Goal: Transaction & Acquisition: Book appointment/travel/reservation

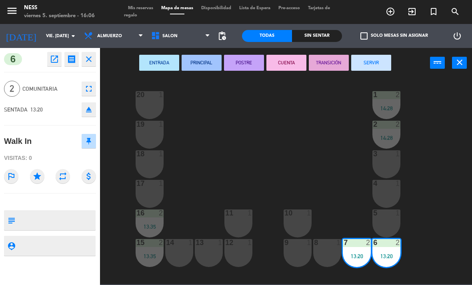
scroll to position [72, 0]
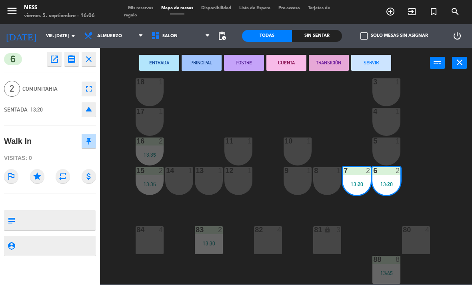
click at [379, 66] on button "SERVIR" at bounding box center [371, 63] width 40 height 16
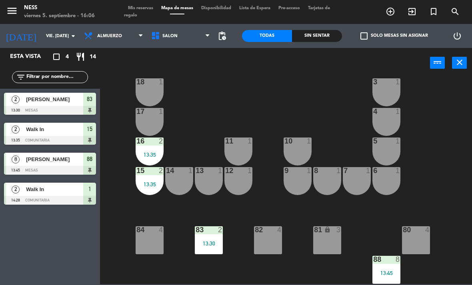
click at [214, 230] on div at bounding box center [208, 229] width 13 height 7
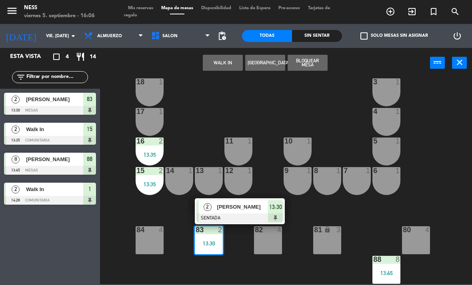
click at [250, 204] on span "[PERSON_NAME]" at bounding box center [242, 207] width 51 height 8
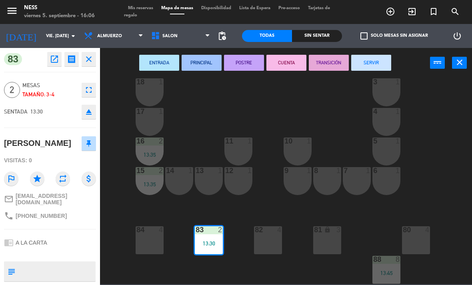
click at [386, 58] on button "SERVIR" at bounding box center [371, 63] width 40 height 16
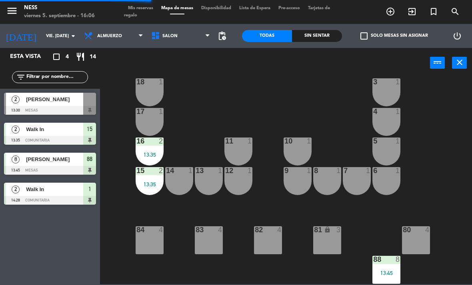
click at [158, 140] on div "2" at bounding box center [162, 141] width 13 height 7
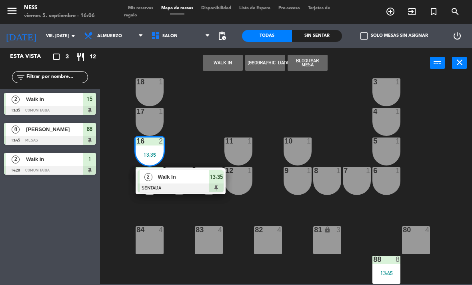
click at [189, 174] on span "Walk In" at bounding box center [183, 177] width 51 height 8
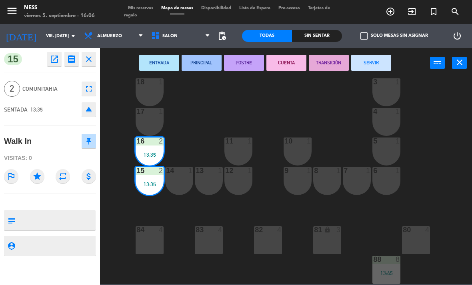
click at [383, 63] on button "SERVIR" at bounding box center [371, 63] width 40 height 16
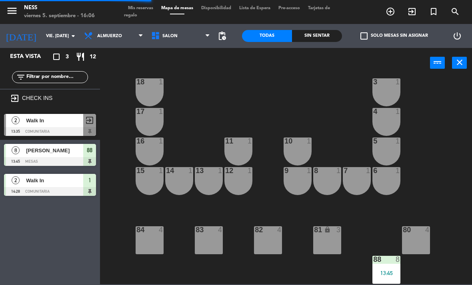
click at [397, 263] on div "8" at bounding box center [397, 259] width 5 height 7
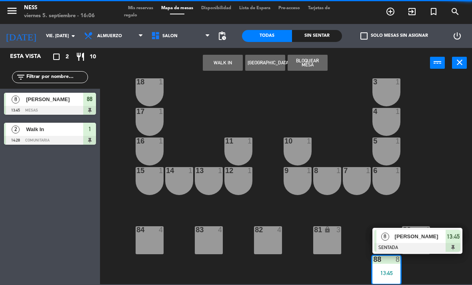
click at [418, 236] on span "[PERSON_NAME]" at bounding box center [420, 236] width 51 height 8
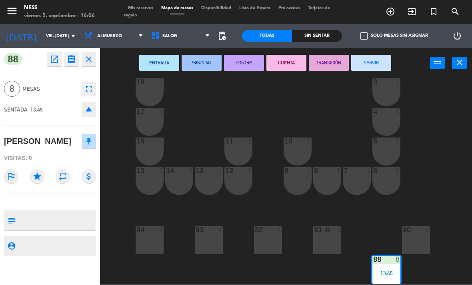
click at [367, 64] on button "SERVIR" at bounding box center [371, 63] width 40 height 16
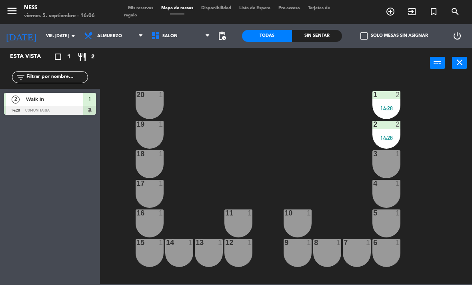
scroll to position [0, 0]
click at [395, 93] on div "2" at bounding box center [397, 94] width 5 height 7
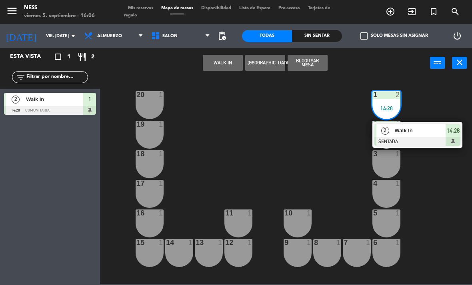
click at [436, 127] on span "Walk In" at bounding box center [420, 130] width 51 height 8
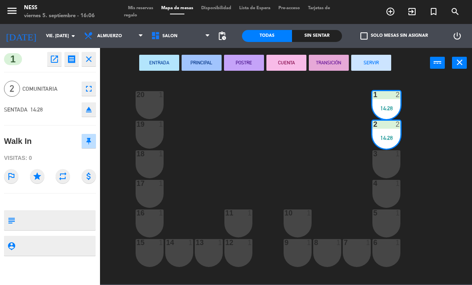
click at [386, 59] on button "SERVIR" at bounding box center [371, 63] width 40 height 16
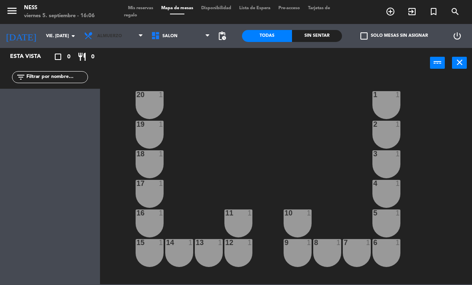
click at [122, 36] on span "Almuerzo" at bounding box center [113, 36] width 67 height 18
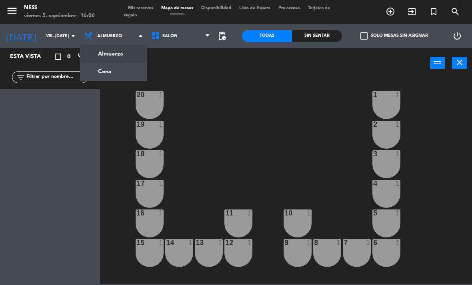
click at [118, 70] on ng-component "menu Ness viernes 5. septiembre - 16:06 Mis reservas Mapa de mesas Disponibilid…" at bounding box center [236, 142] width 472 height 284
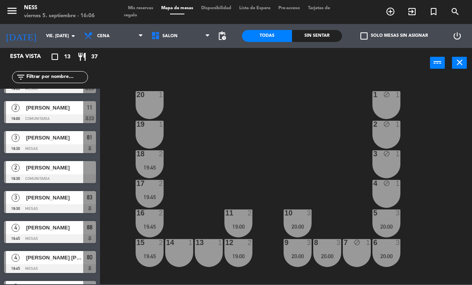
scroll to position [28, 0]
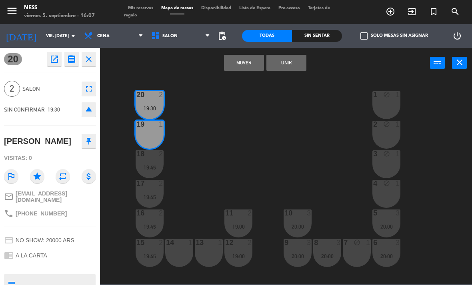
click at [297, 61] on button "Unir" at bounding box center [286, 63] width 40 height 16
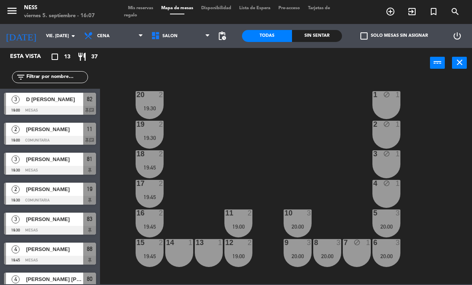
scroll to position [0, 0]
click at [389, 8] on icon "add_circle_outline" at bounding box center [390, 12] width 10 height 10
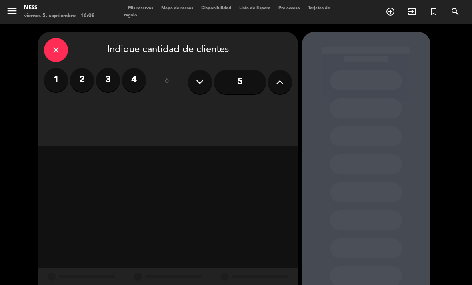
click at [141, 77] on label "4" at bounding box center [134, 80] width 24 height 24
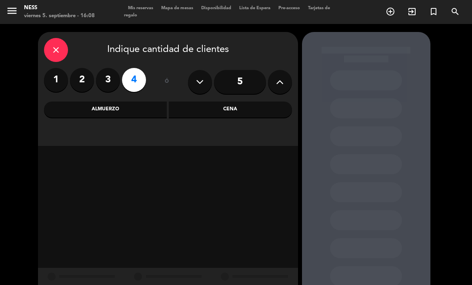
click at [256, 112] on div "Cena" at bounding box center [230, 110] width 123 height 16
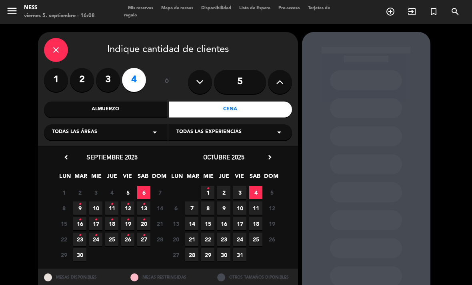
click at [126, 193] on span "5" at bounding box center [127, 192] width 13 height 13
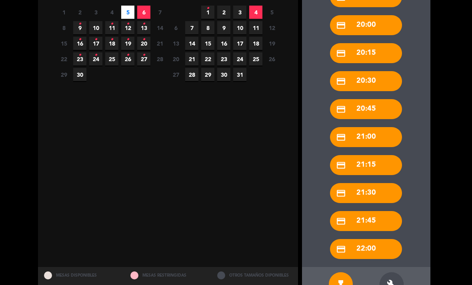
scroll to position [179, 0]
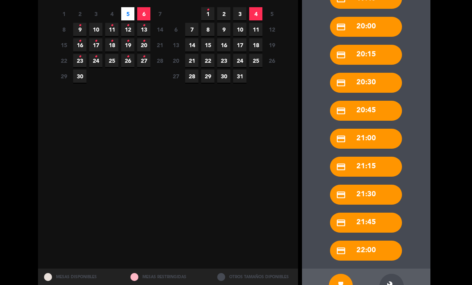
click at [393, 274] on div "build" at bounding box center [391, 286] width 24 height 24
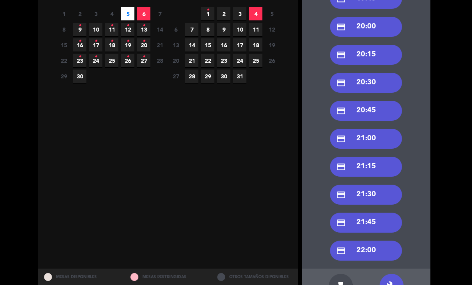
click at [373, 185] on div "credit_card 21:30" at bounding box center [366, 195] width 72 height 20
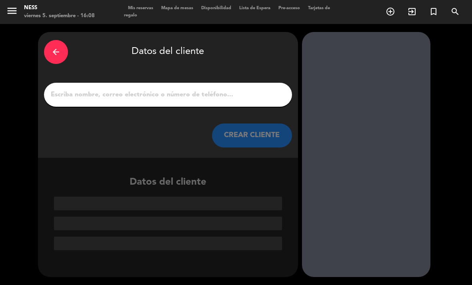
scroll to position [0, 0]
click at [192, 83] on div at bounding box center [168, 95] width 248 height 24
click at [164, 89] on input "1" at bounding box center [168, 94] width 236 height 11
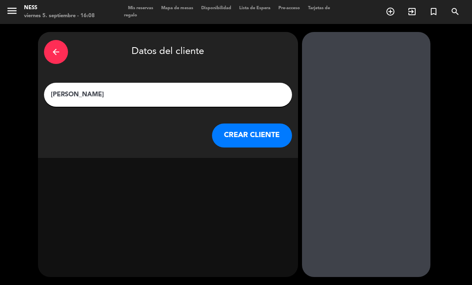
type input "[PERSON_NAME]"
click at [265, 124] on button "CREAR CLIENTE" at bounding box center [252, 136] width 80 height 24
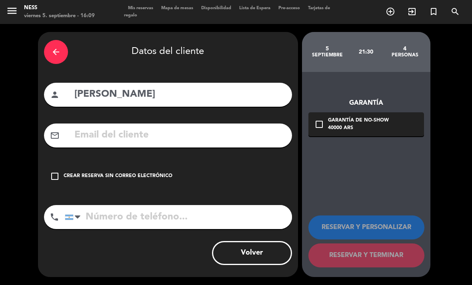
click at [109, 172] on div "Crear reserva sin correo electrónico" at bounding box center [118, 176] width 109 height 8
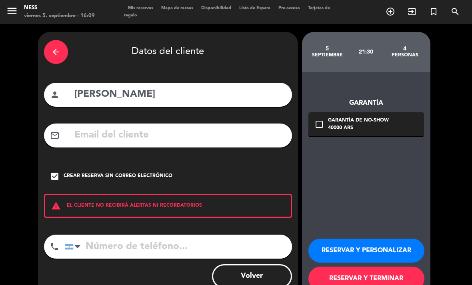
click at [396, 239] on button "RESERVAR Y PERSONALIZAR" at bounding box center [366, 251] width 116 height 24
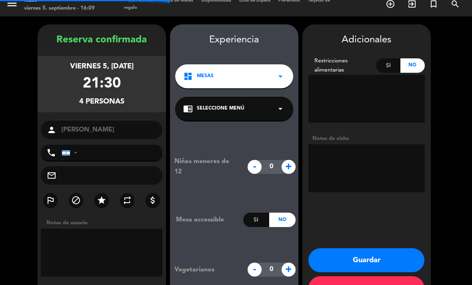
scroll to position [23, 0]
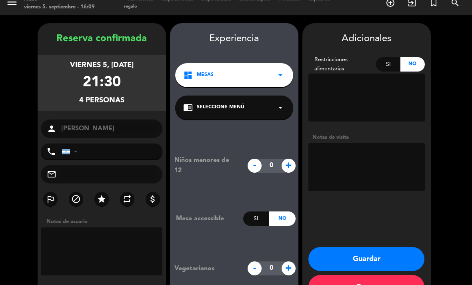
click at [383, 247] on button "Guardar" at bounding box center [366, 259] width 116 height 24
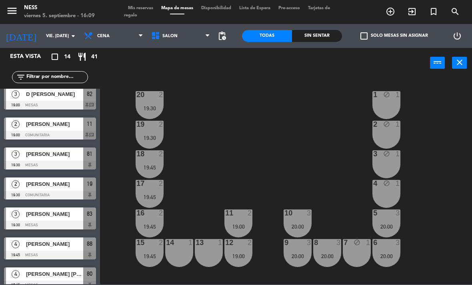
scroll to position [2, 0]
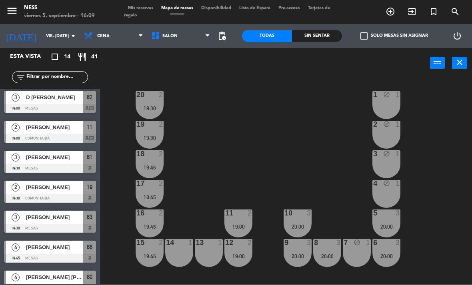
click at [58, 98] on span "D [PERSON_NAME]" at bounding box center [54, 97] width 57 height 8
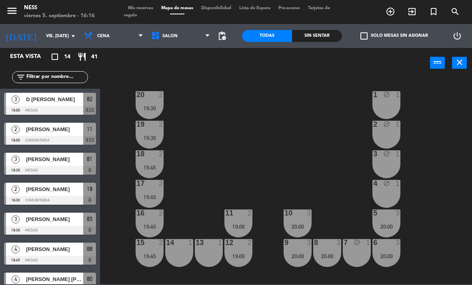
click at [37, 161] on span "[PERSON_NAME]" at bounding box center [54, 159] width 57 height 8
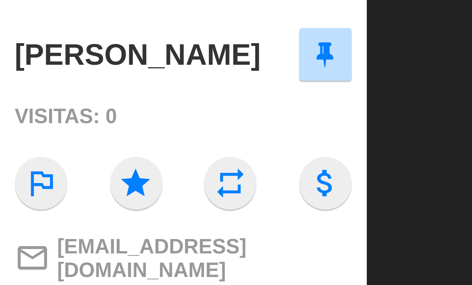
scroll to position [2, 0]
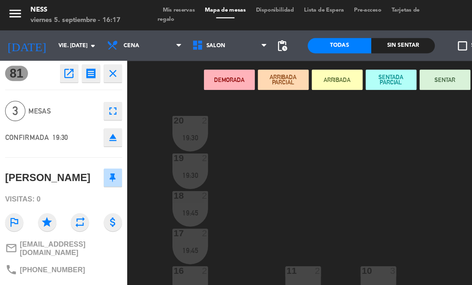
click at [95, 60] on button "close" at bounding box center [89, 57] width 14 height 14
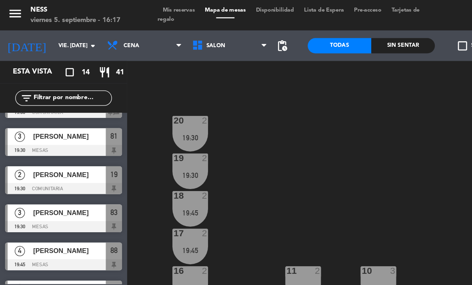
scroll to position [54, 0]
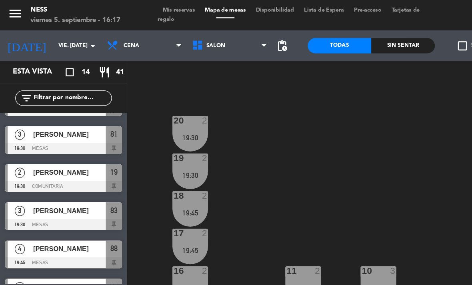
click at [55, 136] on span "[PERSON_NAME]" at bounding box center [54, 136] width 57 height 8
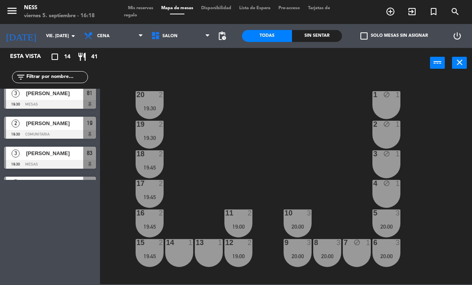
scroll to position [66, 0]
click at [73, 154] on span "[PERSON_NAME]" at bounding box center [54, 153] width 57 height 8
